Goal: Task Accomplishment & Management: Use online tool/utility

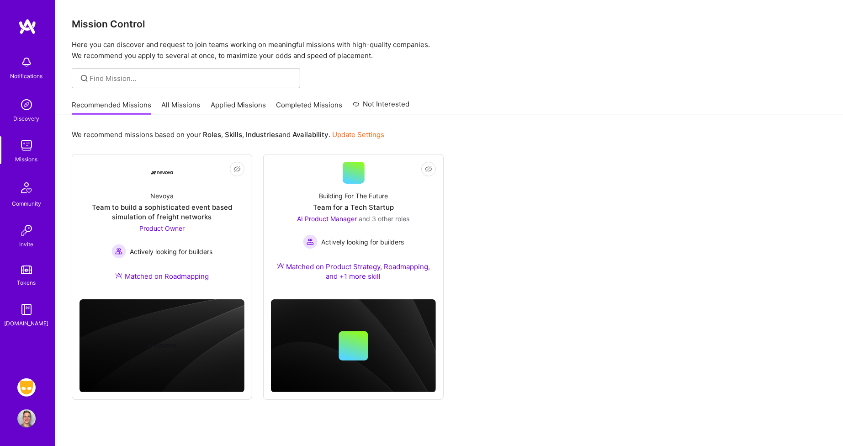
click at [26, 380] on img at bounding box center [26, 387] width 18 height 18
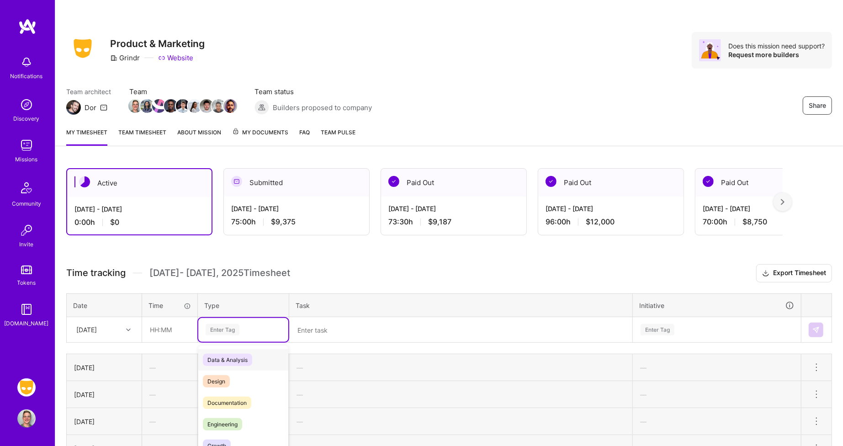
click at [226, 329] on div "option Data & Analysis focused, 0 of 2. 17 results available. Use Up and Down t…" at bounding box center [243, 330] width 90 height 24
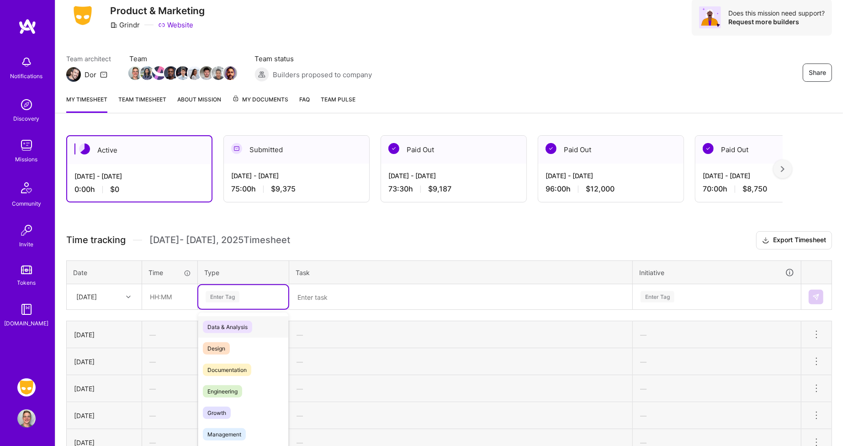
scroll to position [37, 0]
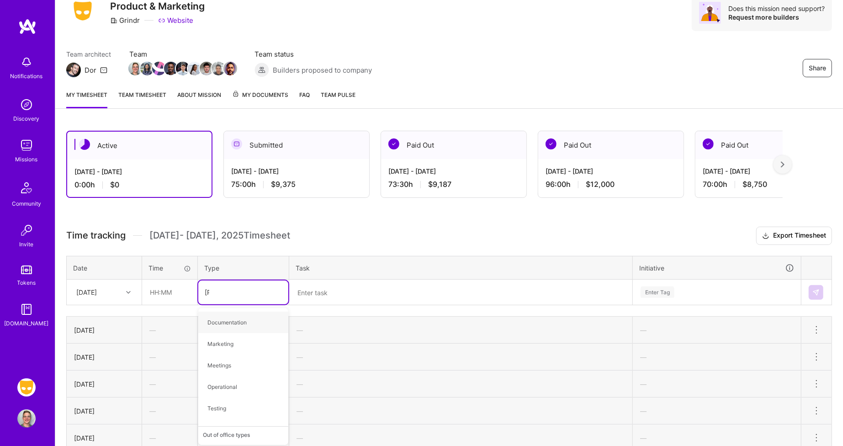
type input "time"
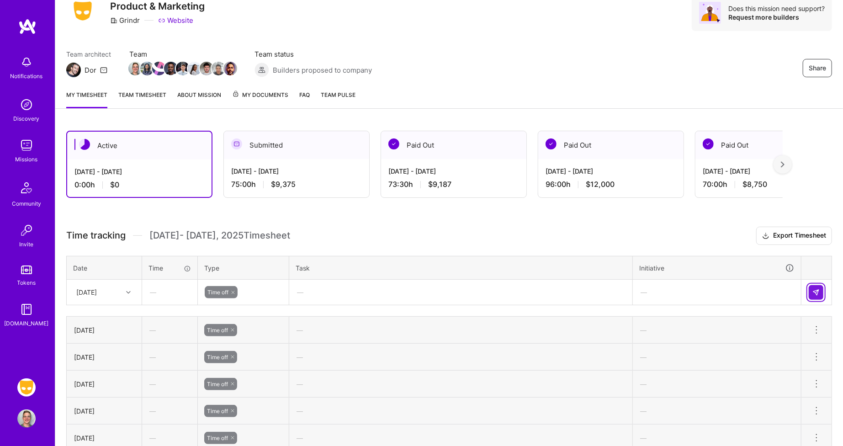
click at [815, 292] on img at bounding box center [815, 292] width 7 height 7
click at [329, 148] on div "Submitted" at bounding box center [296, 145] width 145 height 28
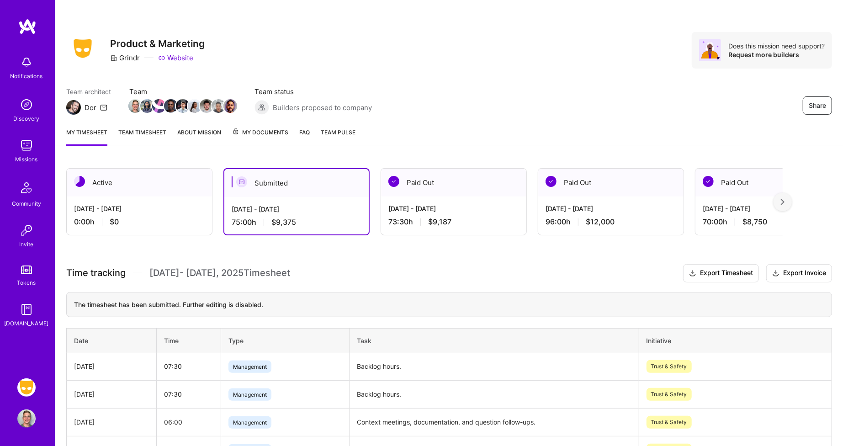
scroll to position [0, 0]
click at [261, 137] on link "My Documents" at bounding box center [260, 136] width 56 height 18
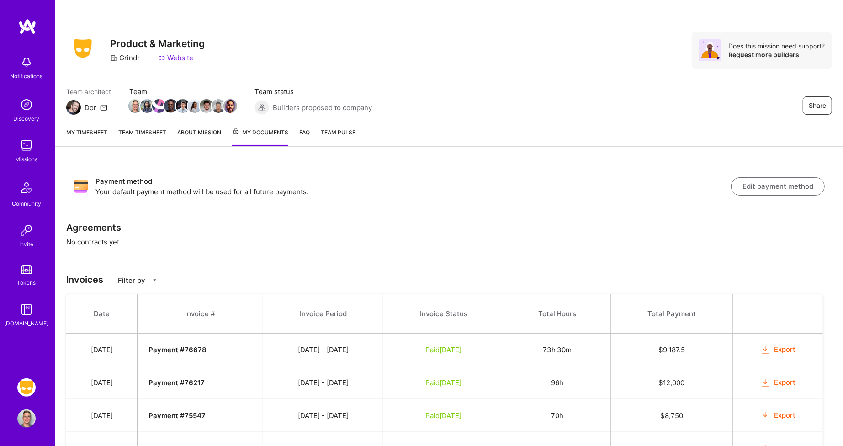
click at [216, 135] on link "About Mission" at bounding box center [199, 136] width 44 height 19
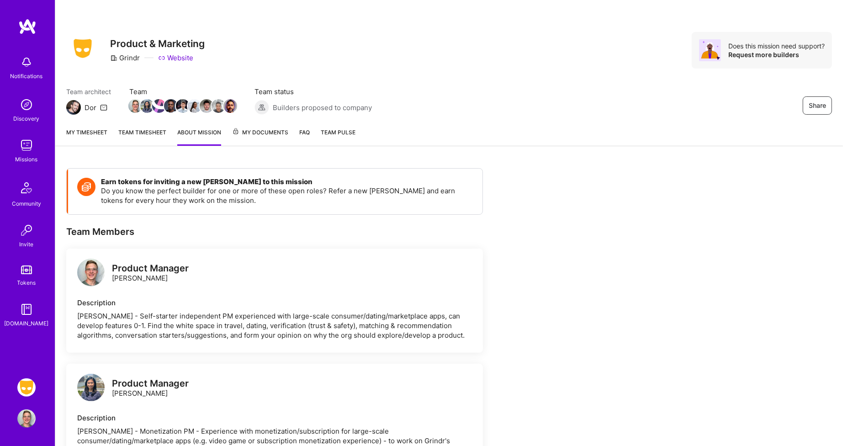
click at [97, 134] on link "My timesheet" at bounding box center [86, 136] width 41 height 18
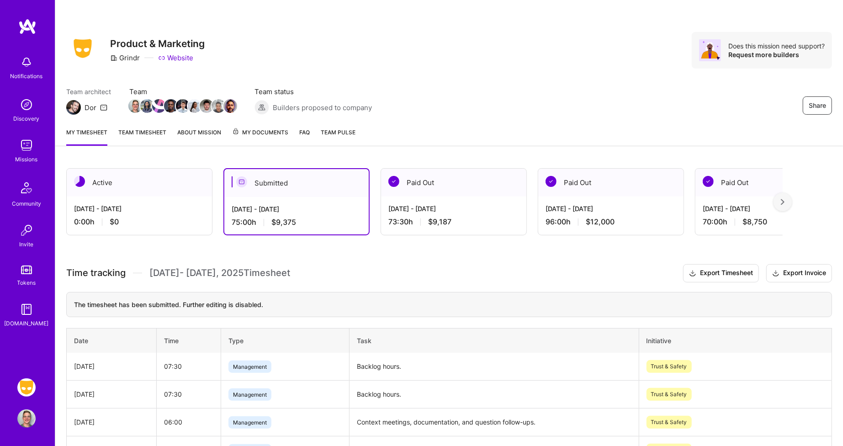
click at [161, 139] on link "Team timesheet" at bounding box center [142, 136] width 48 height 18
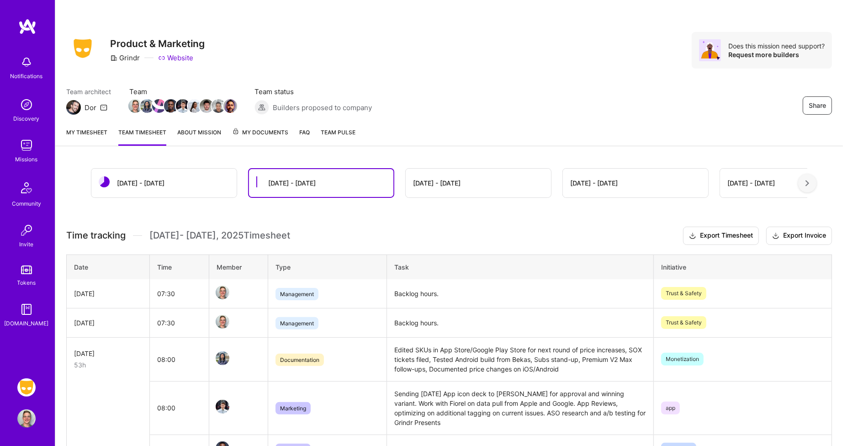
scroll to position [0, 0]
click at [185, 174] on div "[DATE] - [DATE]" at bounding box center [163, 183] width 145 height 29
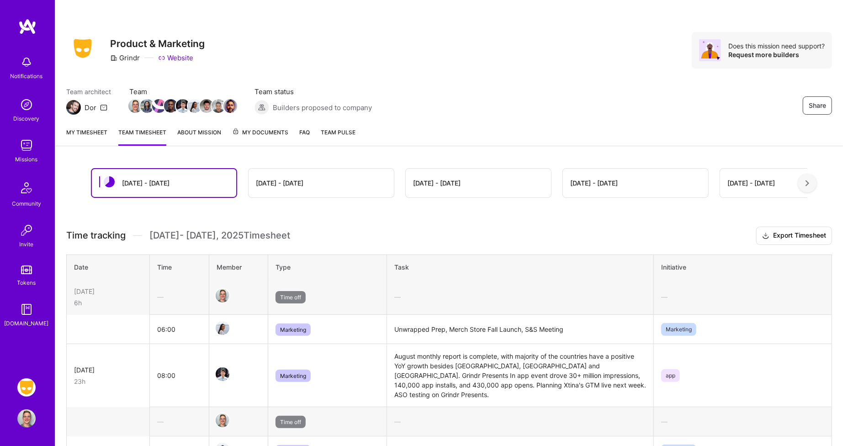
click at [167, 188] on div "[DATE] - [DATE]" at bounding box center [164, 183] width 144 height 28
click at [91, 138] on link "My timesheet" at bounding box center [86, 136] width 41 height 18
